Goal: Navigation & Orientation: Find specific page/section

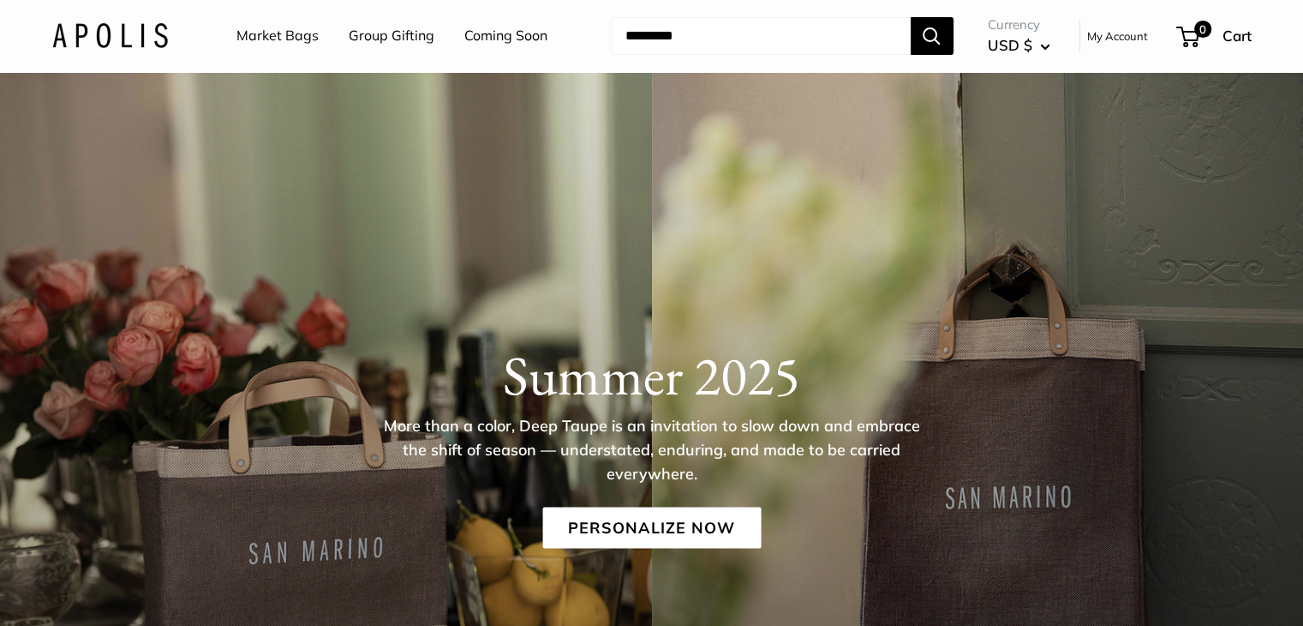
click at [248, 33] on link "Market Bags" at bounding box center [277, 36] width 82 height 26
click at [78, 43] on img at bounding box center [110, 35] width 116 height 25
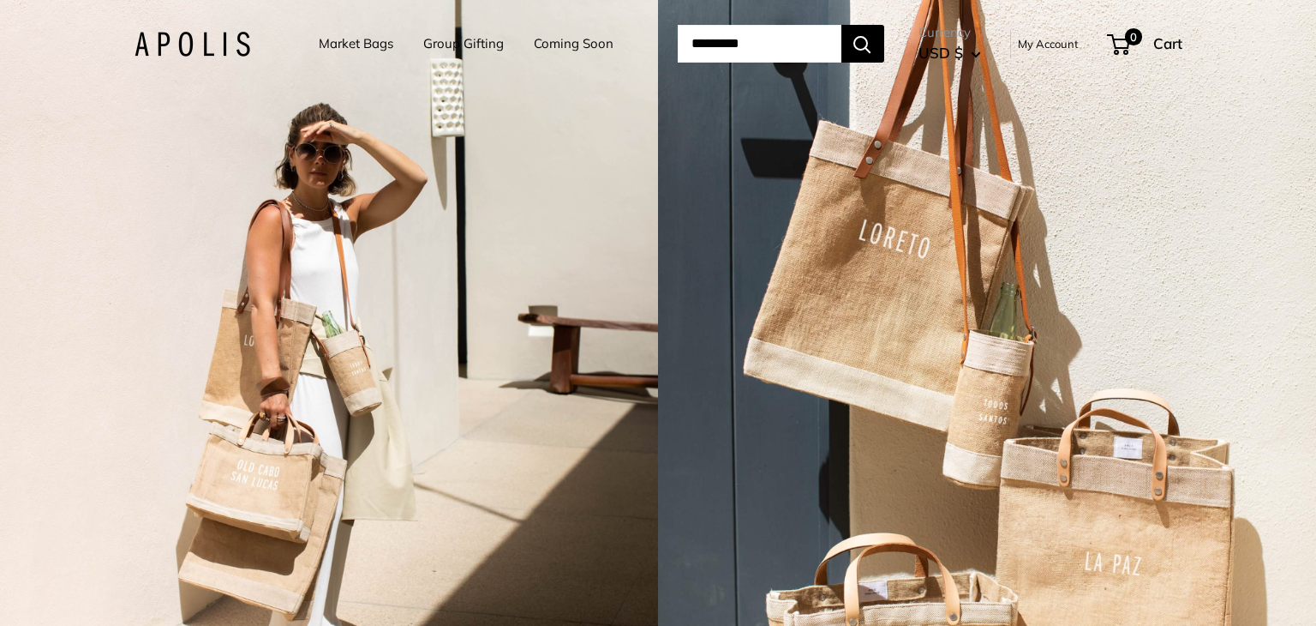
click at [48, 93] on div "2 / 7" at bounding box center [329, 313] width 658 height 626
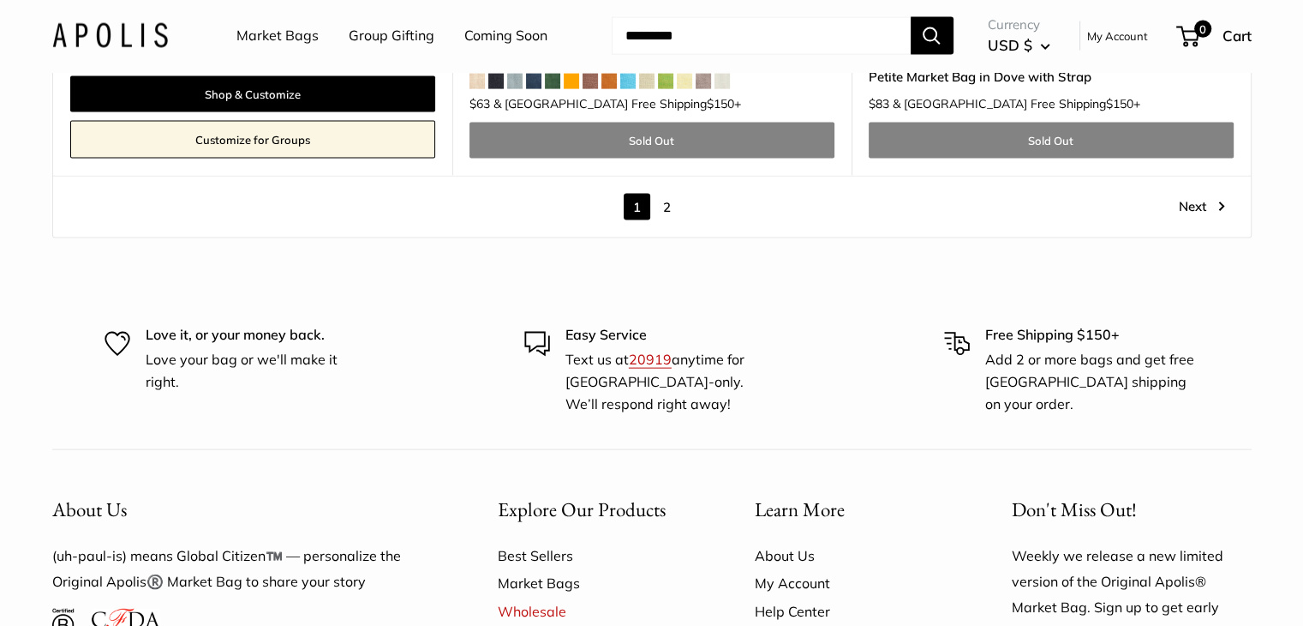
scroll to position [10572, 0]
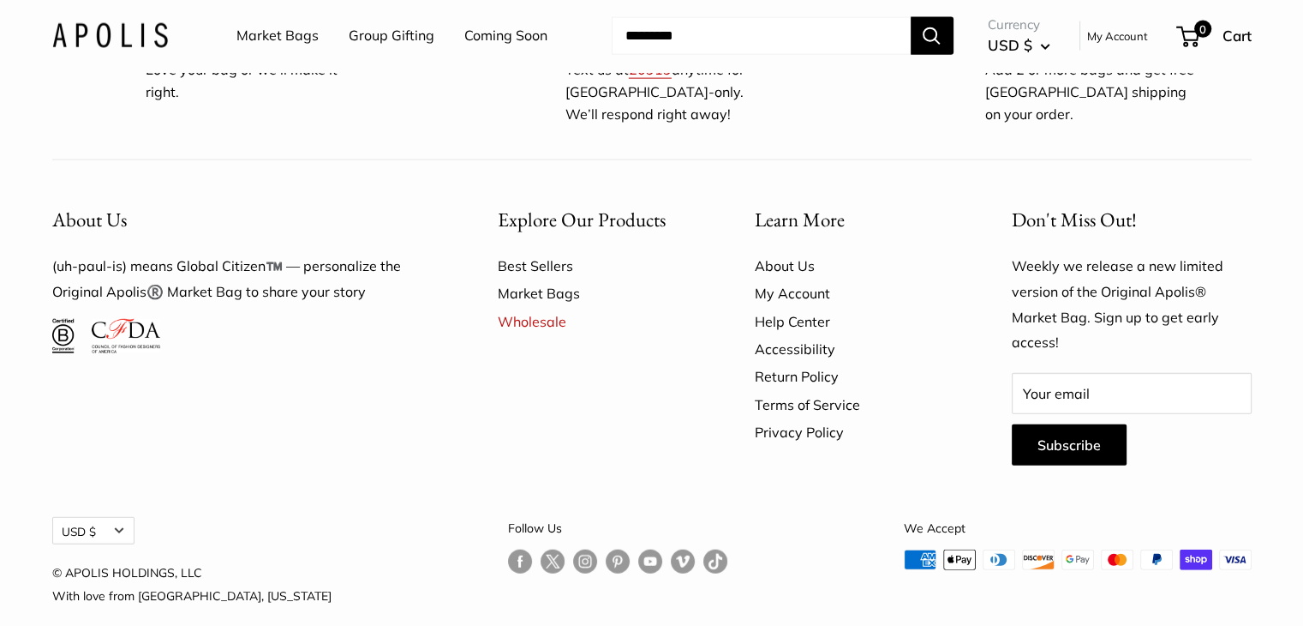
click at [785, 252] on link "About Us" at bounding box center [853, 265] width 197 height 27
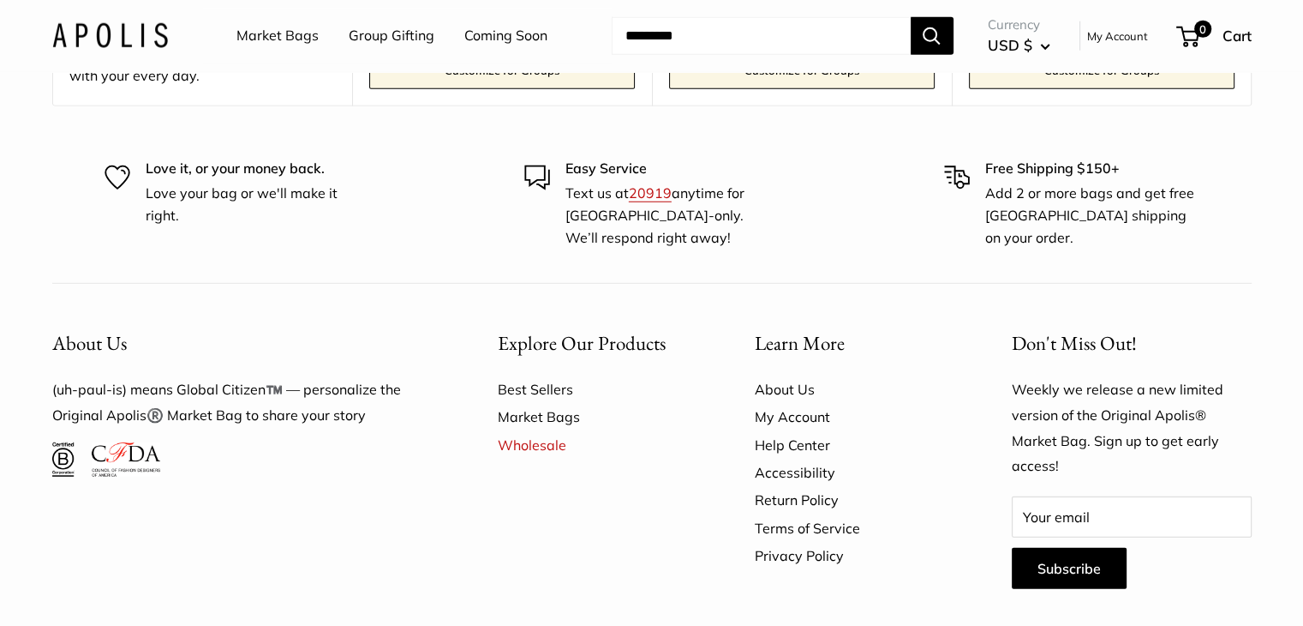
scroll to position [4905, 0]
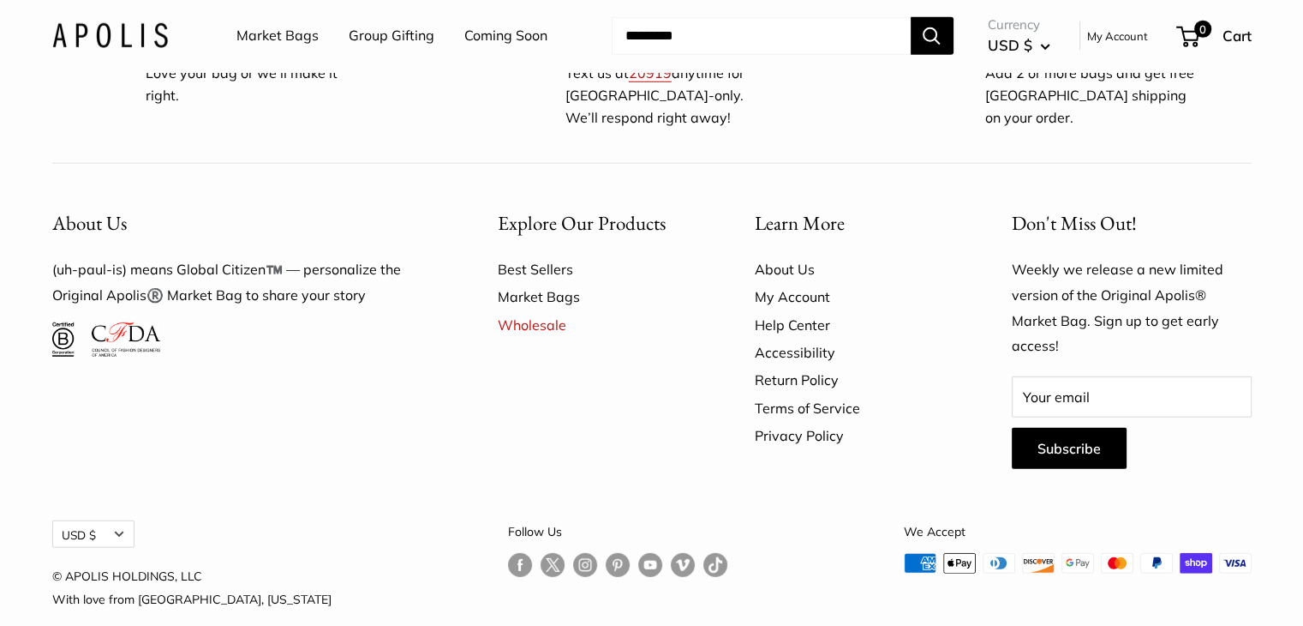
click at [508, 553] on link "Follow us on Facebook" at bounding box center [520, 565] width 24 height 25
